Goal: Information Seeking & Learning: Learn about a topic

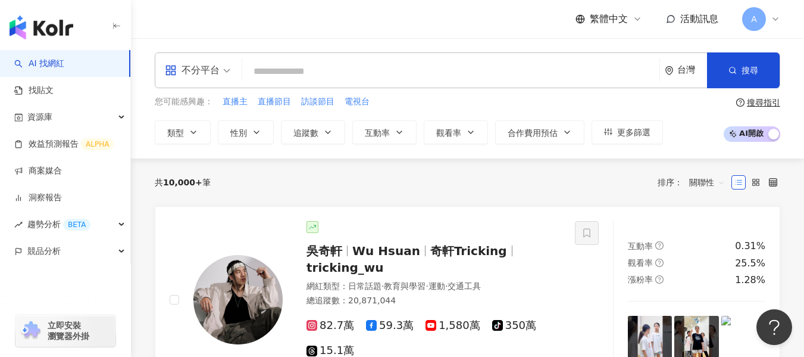
click at [206, 82] on span at bounding box center [197, 70] width 65 height 35
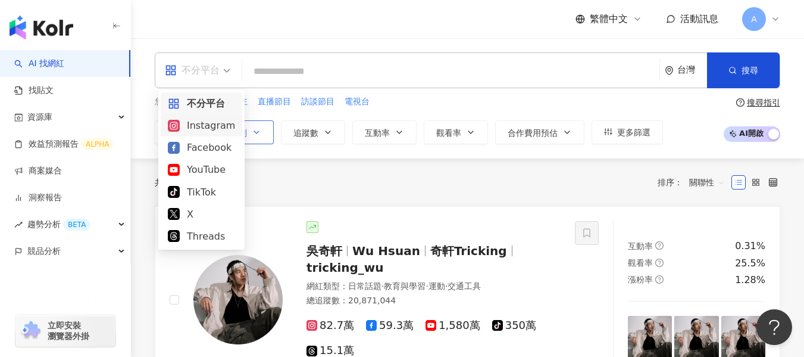
click at [220, 129] on div "Instagram" at bounding box center [201, 125] width 67 height 15
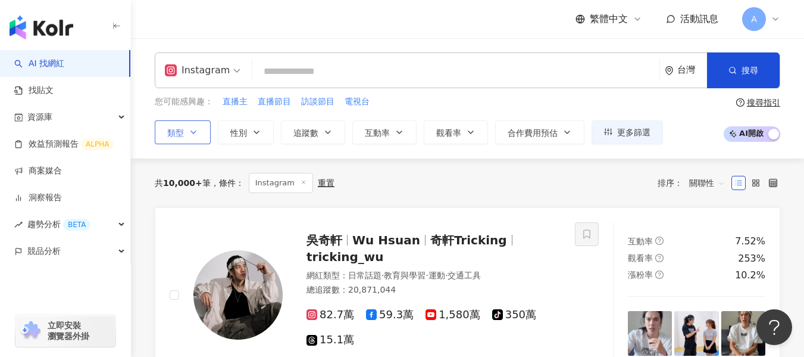
click at [195, 133] on icon "button" at bounding box center [194, 132] width 10 height 10
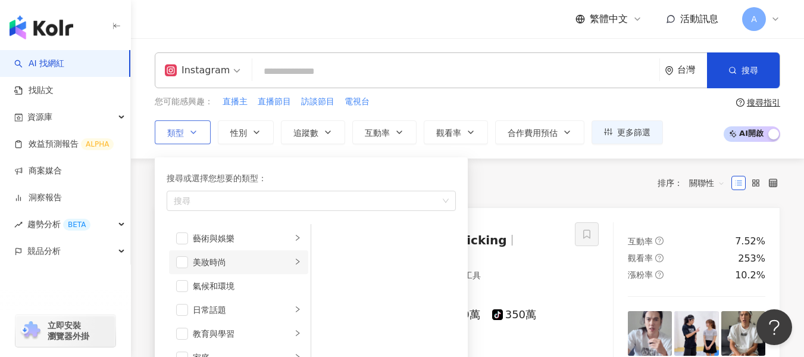
click at [179, 270] on li "美妝時尚" at bounding box center [238, 262] width 139 height 24
click at [179, 261] on span "button" at bounding box center [182, 262] width 12 height 12
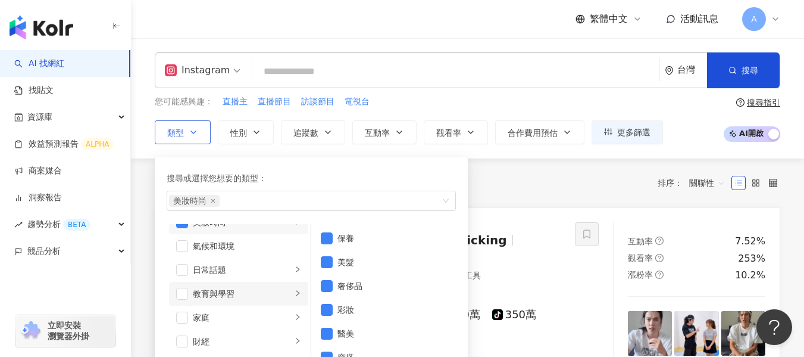
scroll to position [60, 0]
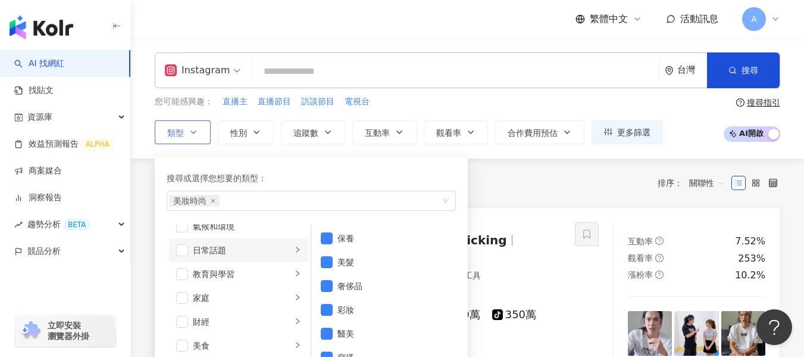
click at [215, 245] on div "日常話題" at bounding box center [242, 249] width 99 height 13
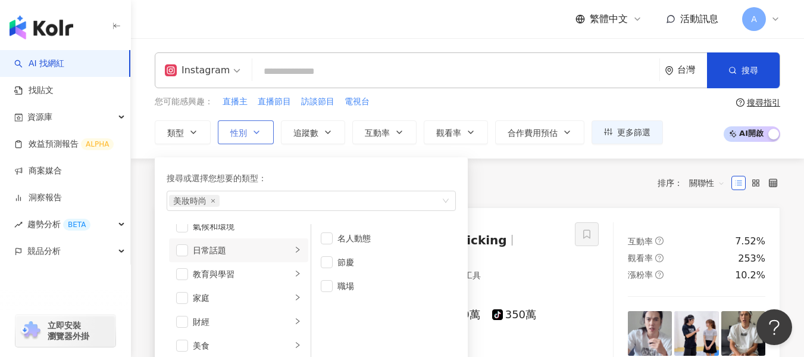
click at [246, 136] on span "性別" at bounding box center [238, 133] width 17 height 10
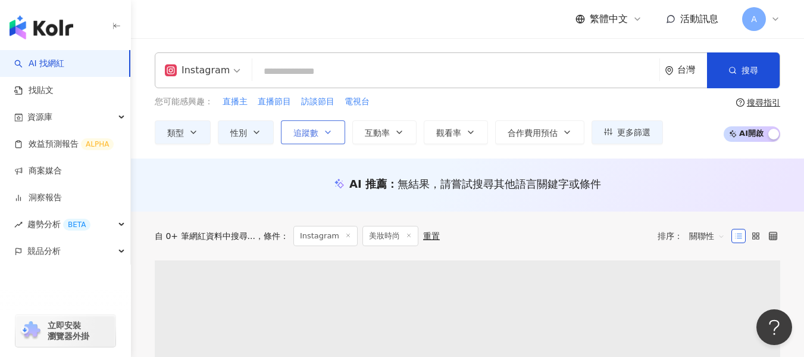
click at [335, 126] on button "追蹤數" at bounding box center [313, 132] width 64 height 24
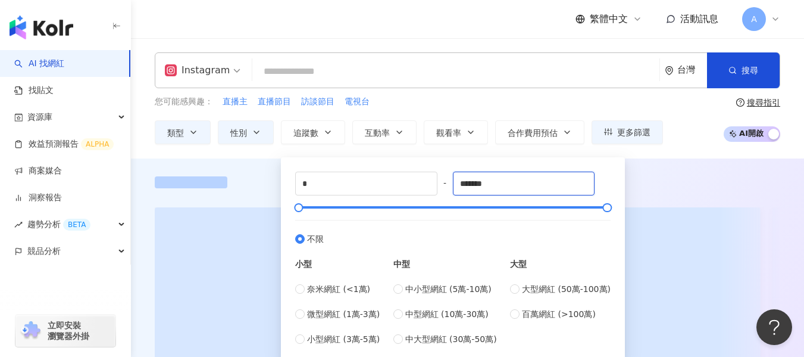
drag, startPoint x: 518, startPoint y: 183, endPoint x: 386, endPoint y: 165, distance: 133.9
click at [386, 165] on div "* - ******* 不限 小型 奈米網紅 (<1萬) 微型網紅 (1萬-3萬) 小型網紅 (3萬-5萬) 中型 中小型網紅 (5萬-10萬) 中型網紅 (…" at bounding box center [453, 258] width 330 height 188
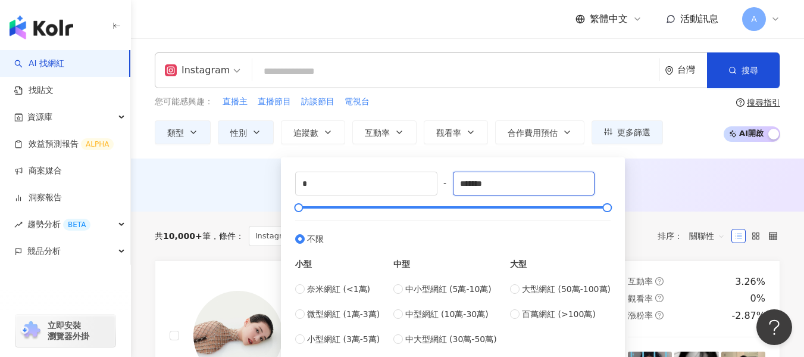
type input "*"
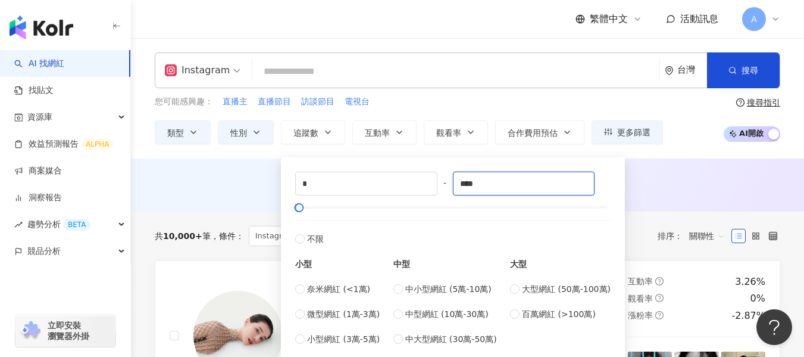
type input "****"
click at [661, 183] on div "AI 推薦 ： 無結果，請嘗試搜尋其他語言關鍵字或條件" at bounding box center [468, 183] width 626 height 15
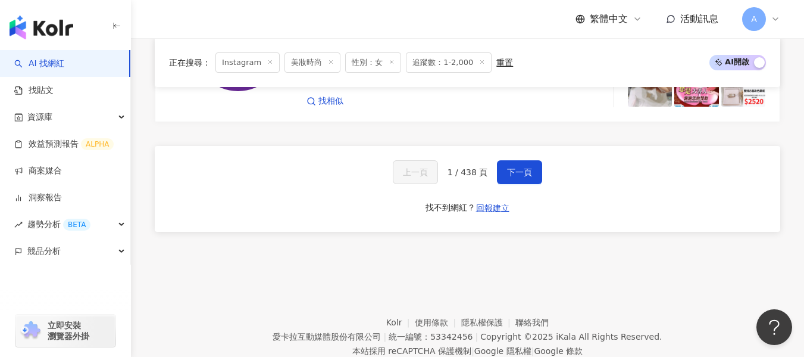
scroll to position [2500, 0]
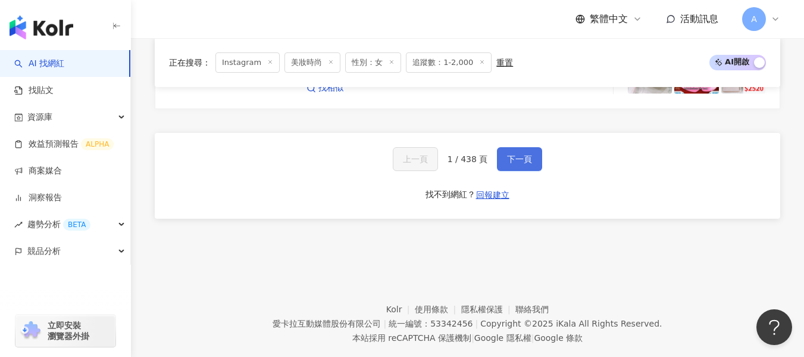
click at [517, 160] on span "下一頁" at bounding box center [519, 159] width 25 height 10
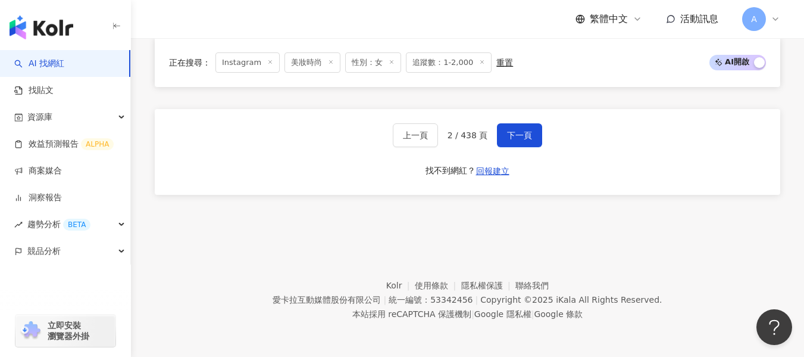
scroll to position [2425, 0]
click at [520, 142] on button "下一頁" at bounding box center [519, 135] width 45 height 24
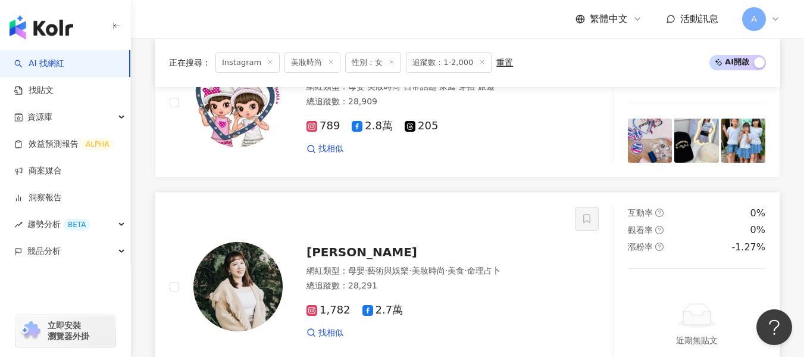
scroll to position [2183, 0]
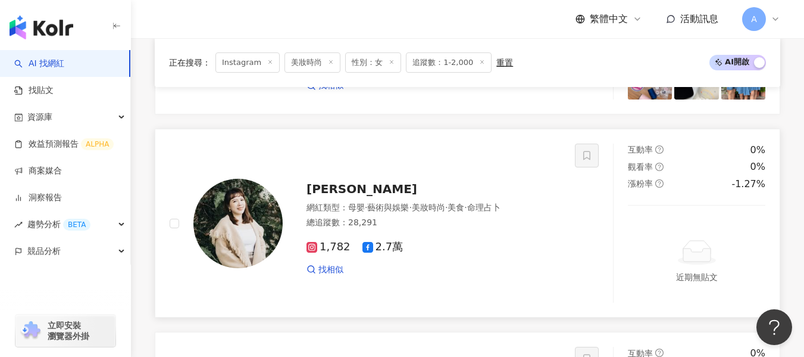
click at [461, 222] on div "總追蹤數 ： 28,291" at bounding box center [434, 223] width 254 height 12
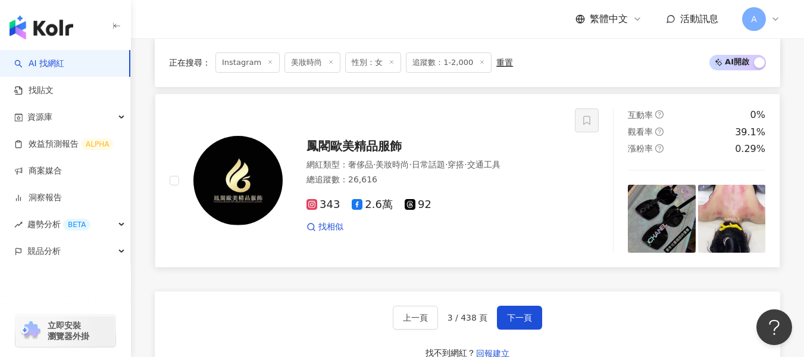
scroll to position [2540, 0]
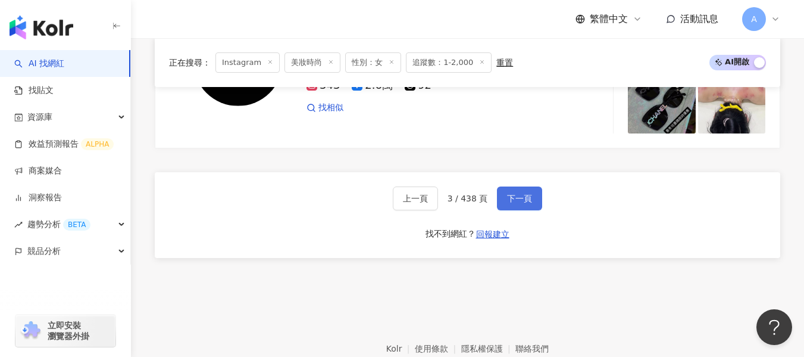
click at [515, 202] on button "下一頁" at bounding box center [519, 198] width 45 height 24
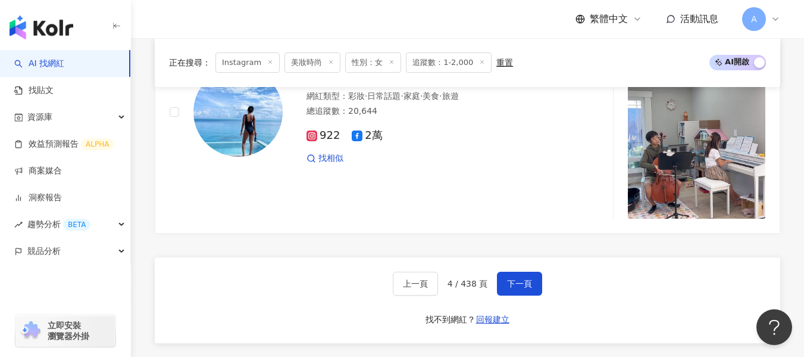
scroll to position [2583, 0]
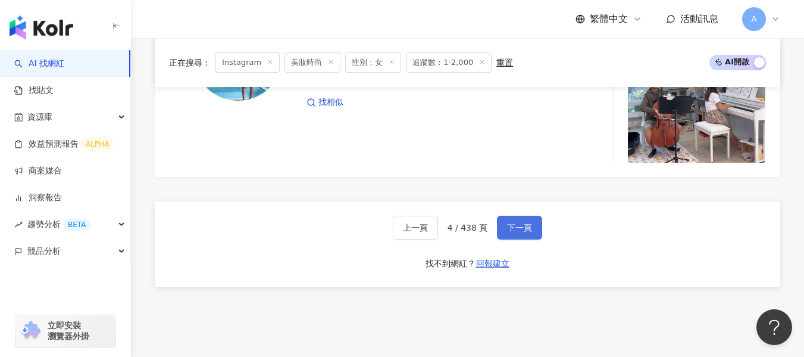
click at [529, 223] on span "下一頁" at bounding box center [519, 228] width 25 height 10
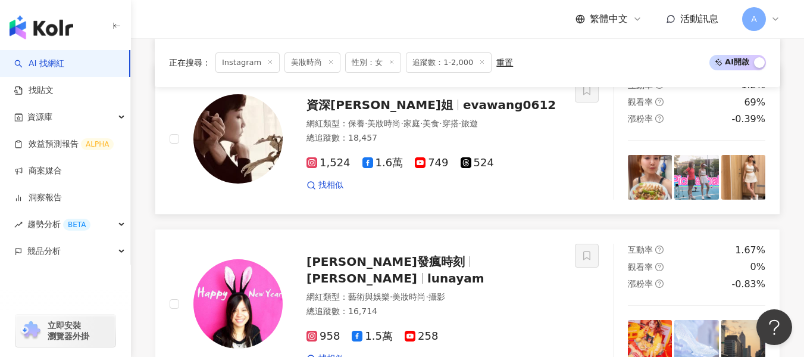
scroll to position [2353, 0]
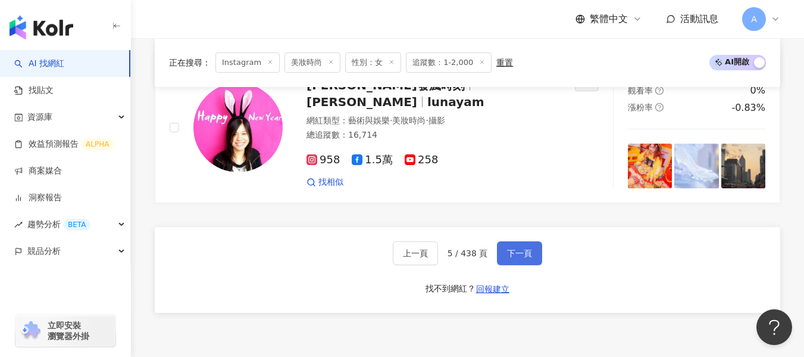
click at [529, 254] on span "下一頁" at bounding box center [519, 253] width 25 height 10
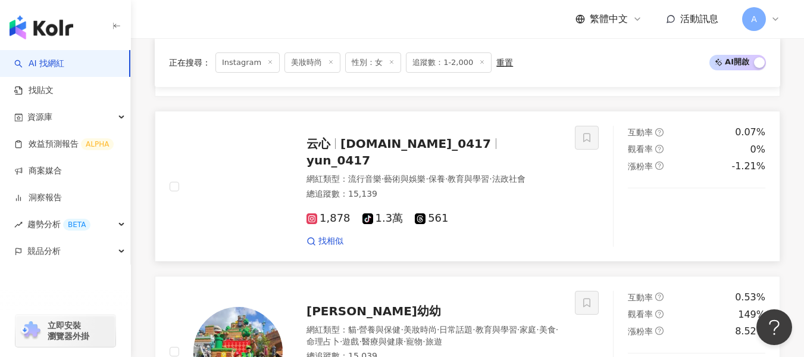
scroll to position [2192, 0]
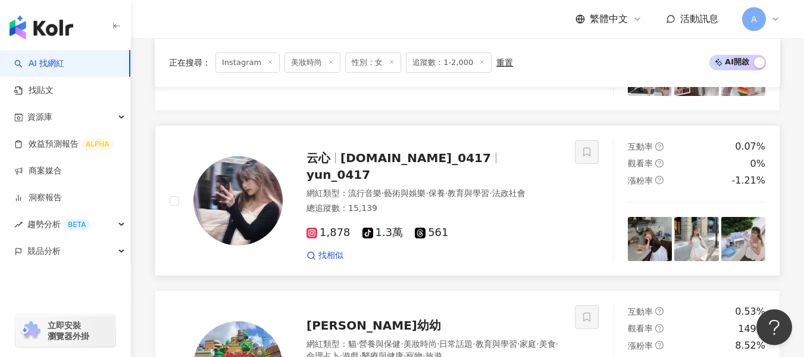
click at [474, 196] on div "網紅類型 ： 流行音樂 · 藝術與娛樂 · 保養 · 教育與學習 · 法政社會" at bounding box center [434, 193] width 254 height 12
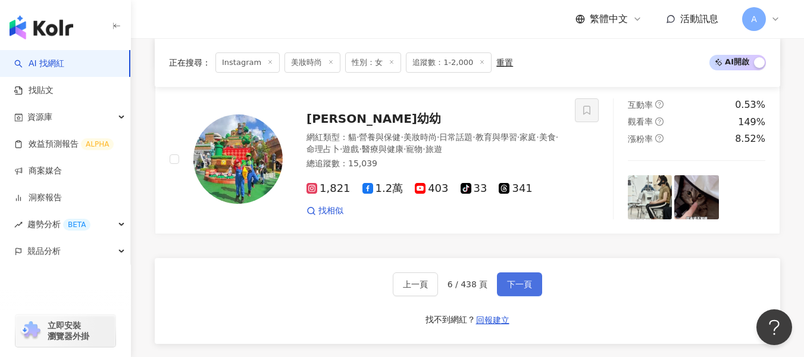
scroll to position [2371, 0]
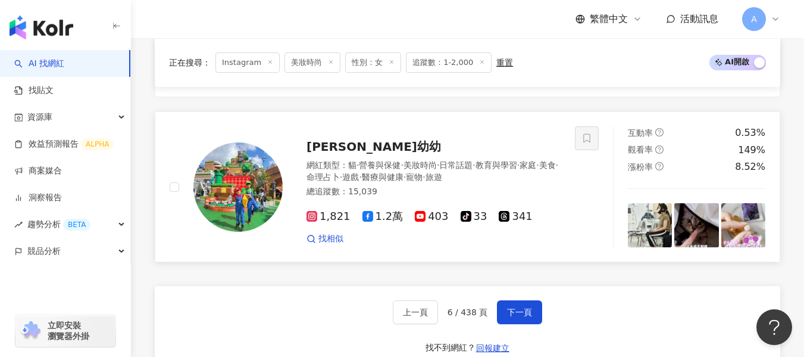
click at [437, 170] on span "美妝時尚" at bounding box center [420, 165] width 33 height 10
click at [515, 315] on span "下一頁" at bounding box center [519, 312] width 25 height 10
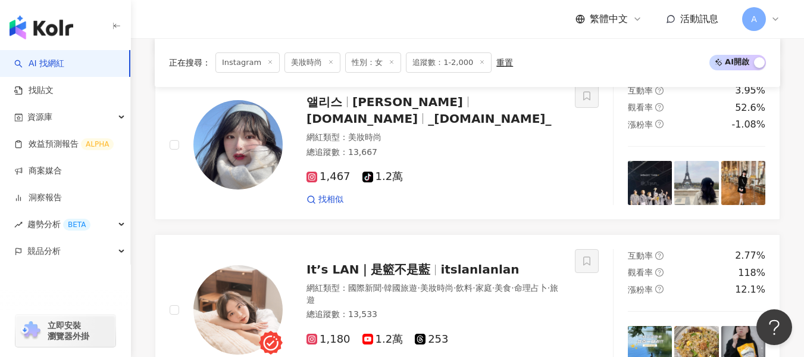
scroll to position [400, 0]
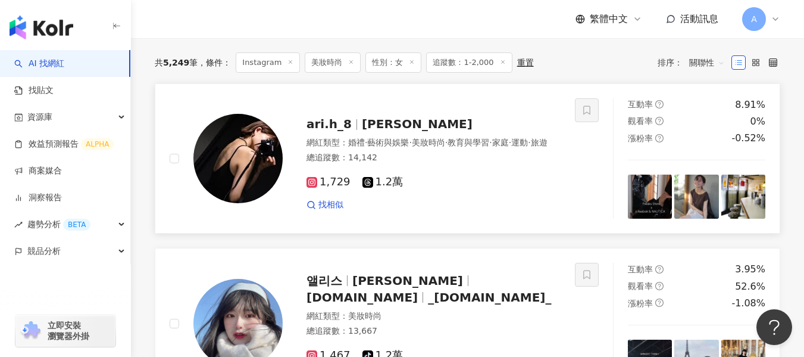
click at [474, 182] on div "1,729 1.2萬 找相似" at bounding box center [434, 188] width 254 height 44
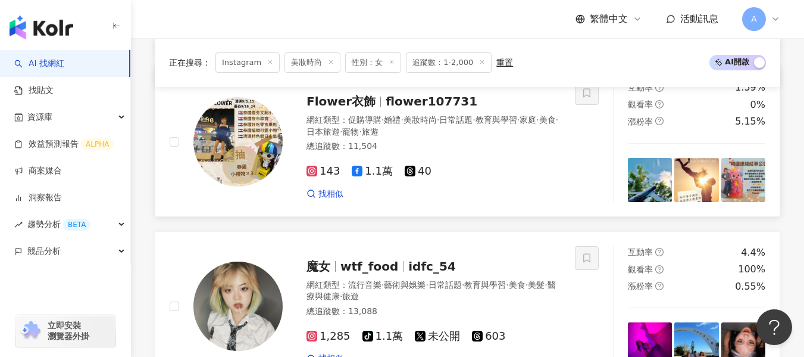
scroll to position [2245, 0]
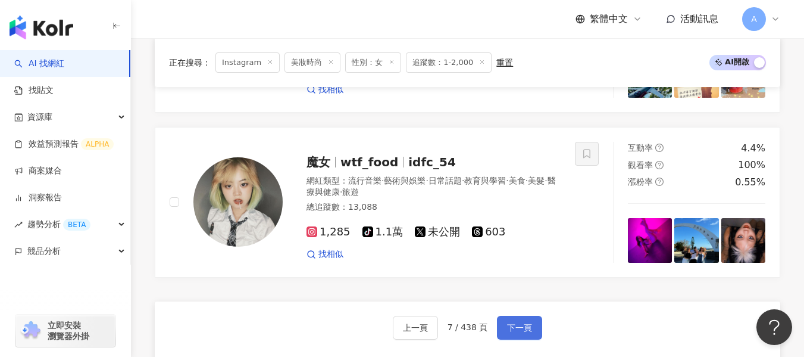
click at [512, 332] on span "下一頁" at bounding box center [519, 328] width 25 height 10
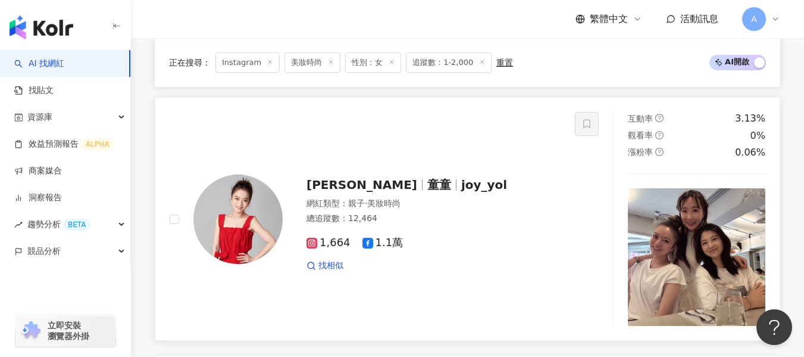
scroll to position [1569, 0]
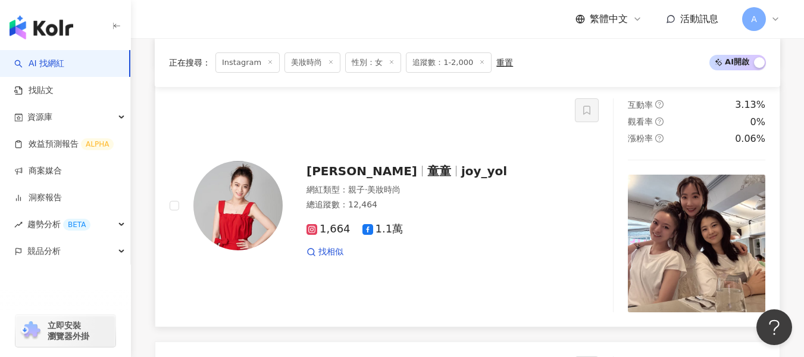
click at [211, 180] on img at bounding box center [237, 205] width 89 height 89
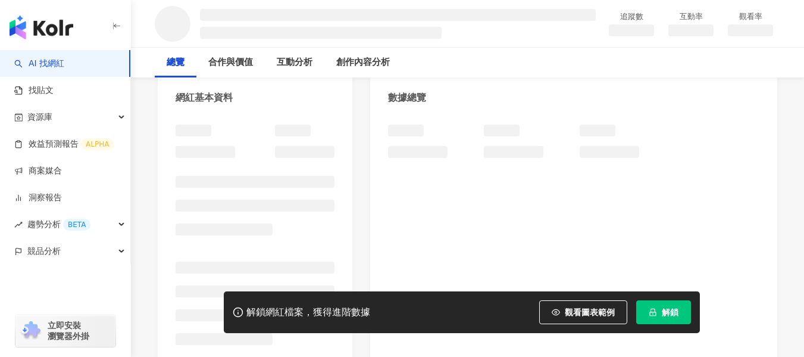
scroll to position [119, 0]
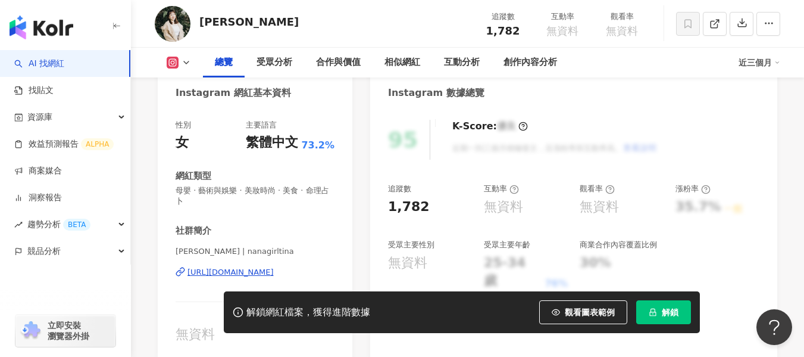
click at [274, 267] on div "https://www.instagram.com/nanagirltina/" at bounding box center [230, 272] width 86 height 11
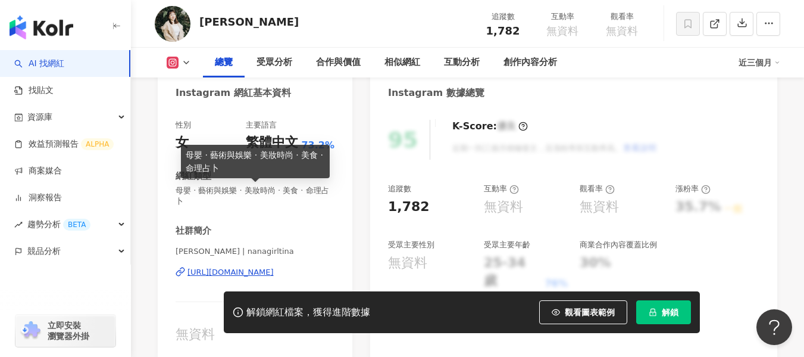
scroll to position [179, 0]
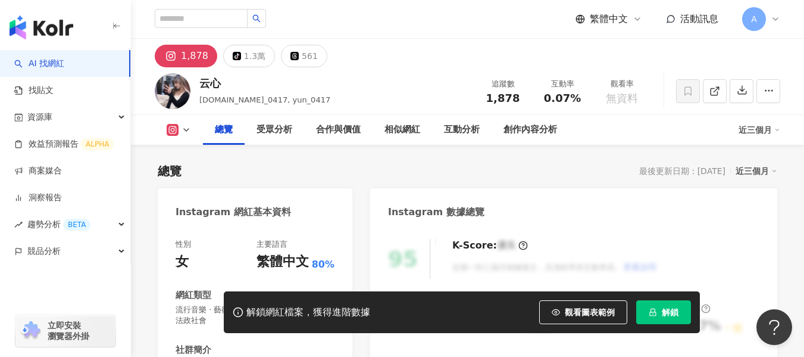
scroll to position [179, 0]
